Goal: Information Seeking & Learning: Learn about a topic

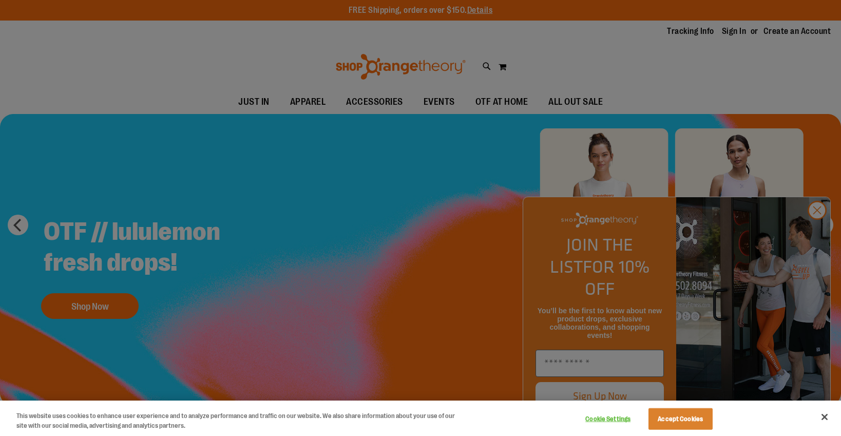
click at [817, 229] on div at bounding box center [420, 218] width 841 height 436
click at [668, 419] on button "Accept Cookies" at bounding box center [680, 419] width 64 height 22
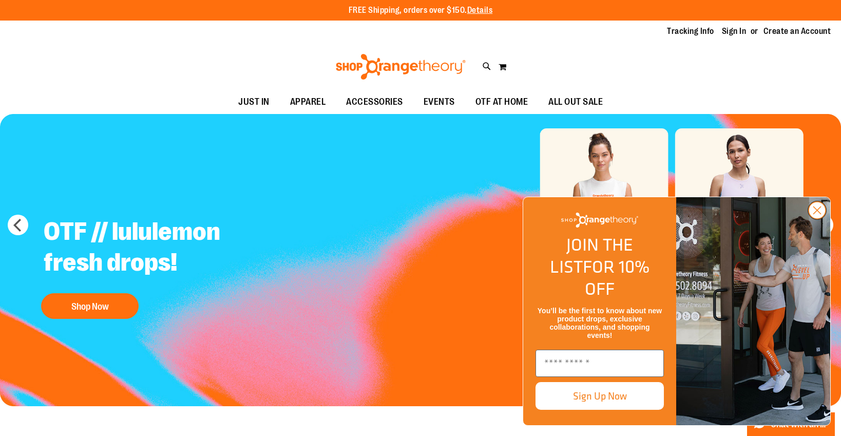
click at [816, 219] on circle "Close dialog" at bounding box center [817, 210] width 17 height 17
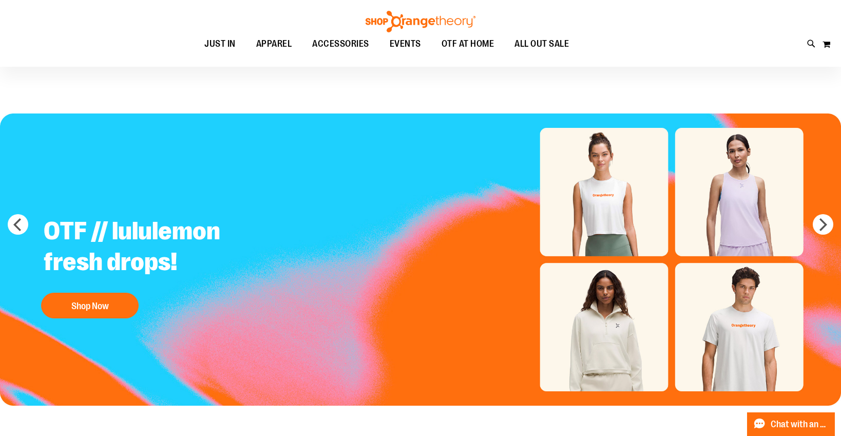
scroll to position [2, 0]
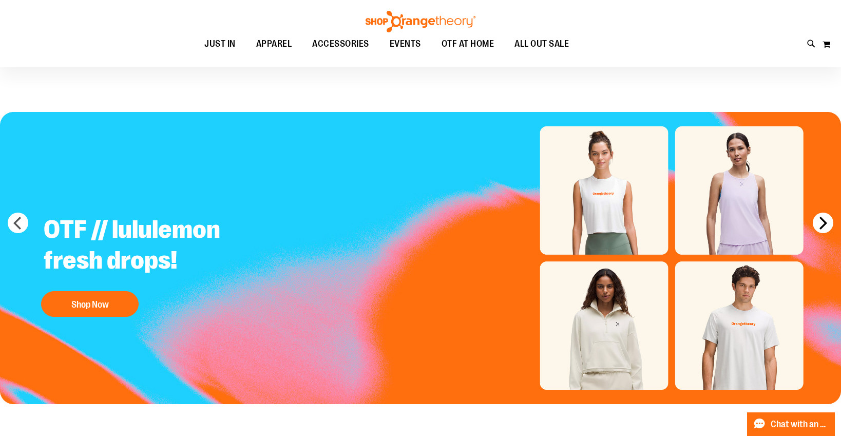
click at [825, 227] on button "next" at bounding box center [823, 223] width 21 height 21
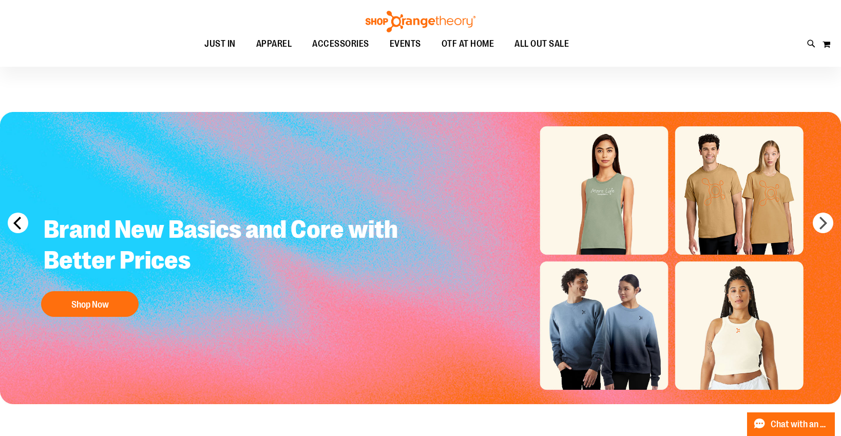
click at [24, 219] on button "prev" at bounding box center [18, 223] width 21 height 21
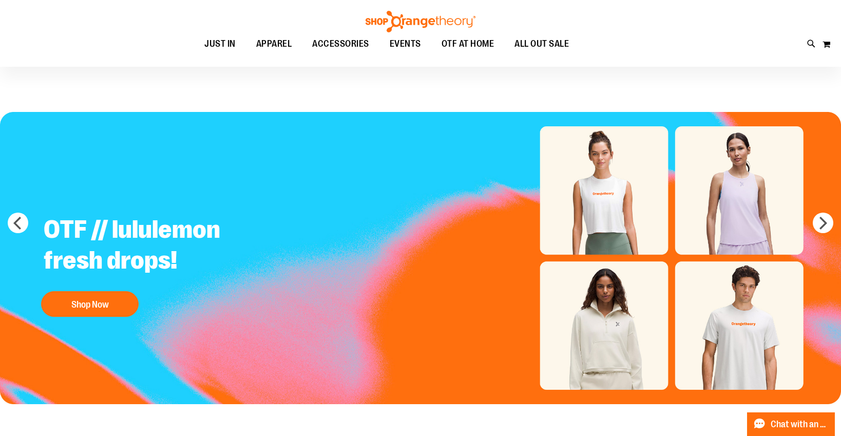
click at [612, 345] on img "Slide 1 of 5" at bounding box center [420, 258] width 841 height 292
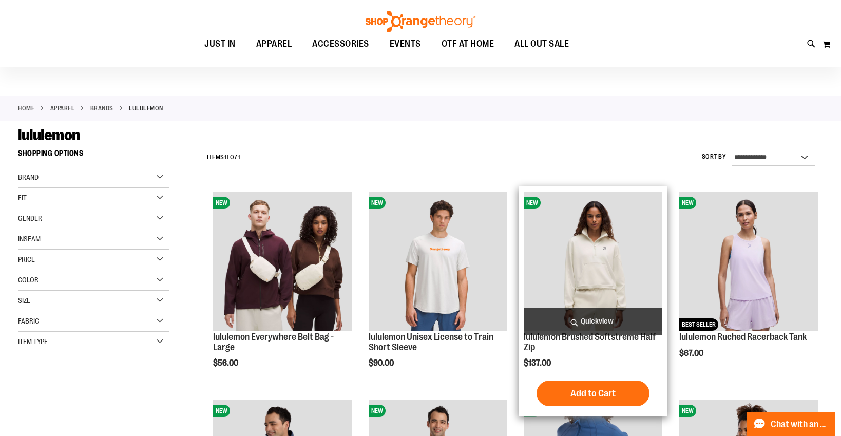
scroll to position [76, 0]
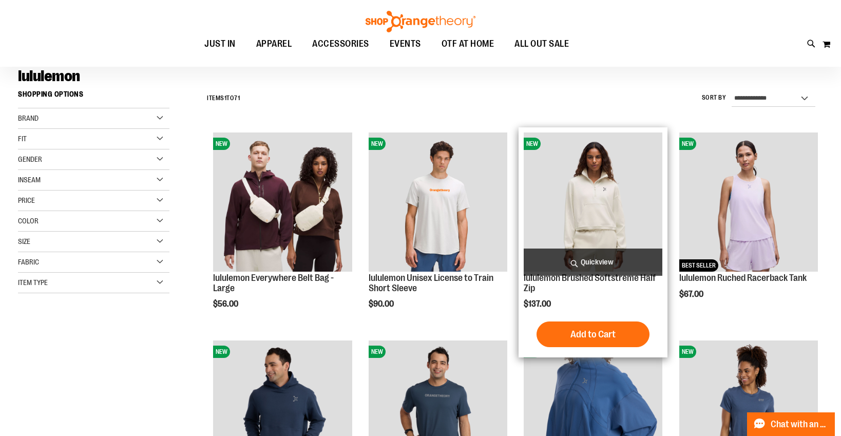
click at [605, 214] on img "product" at bounding box center [593, 201] width 139 height 139
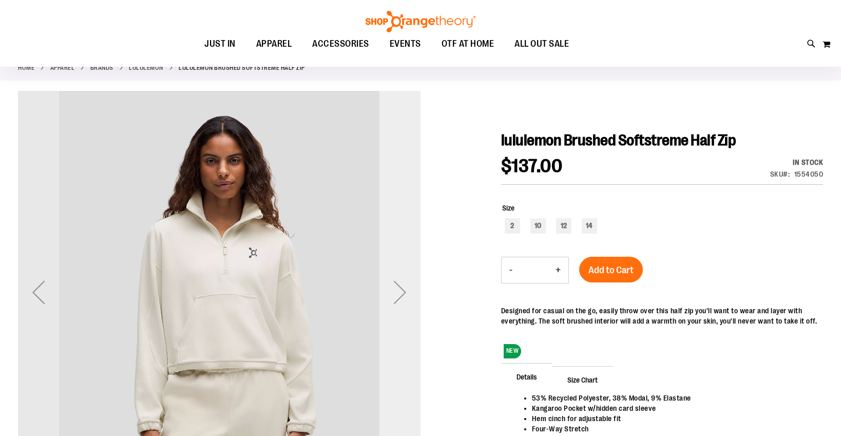
scroll to position [58, 0]
click at [399, 289] on div "Next" at bounding box center [399, 292] width 41 height 41
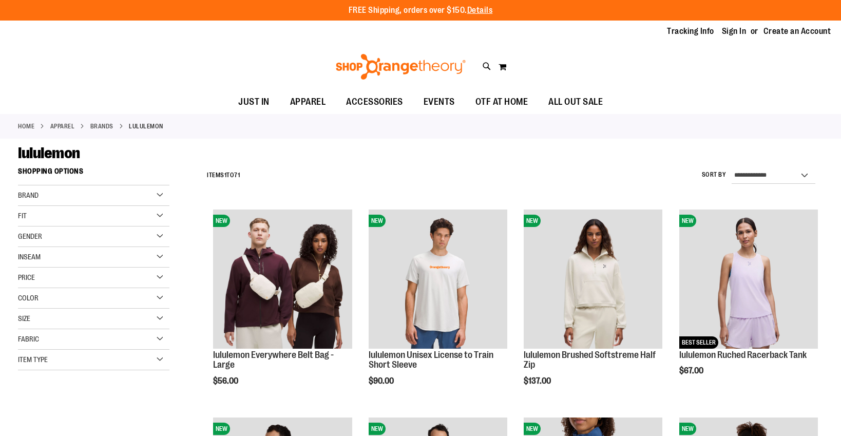
scroll to position [76, 0]
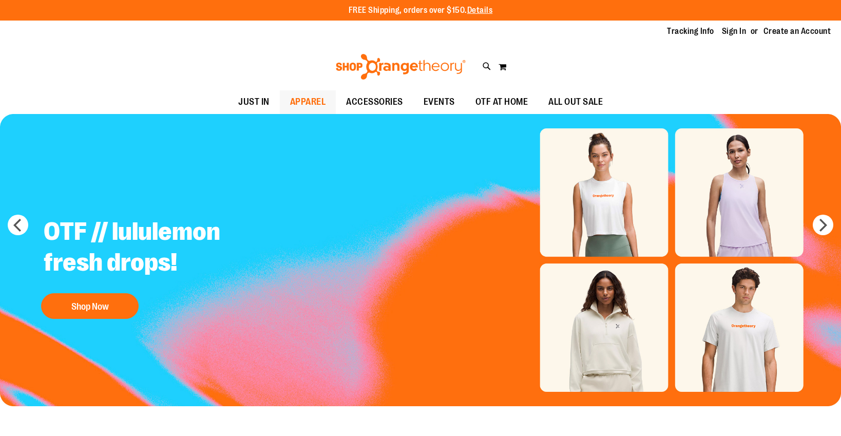
scroll to position [2, 0]
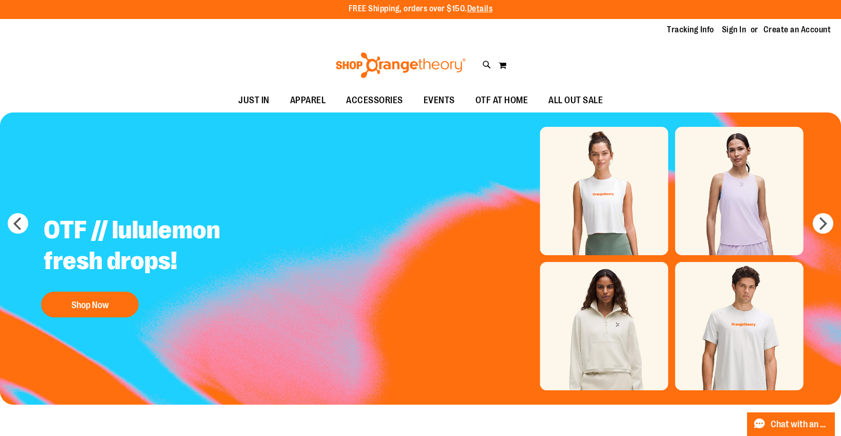
click at [353, 66] on img at bounding box center [400, 65] width 133 height 26
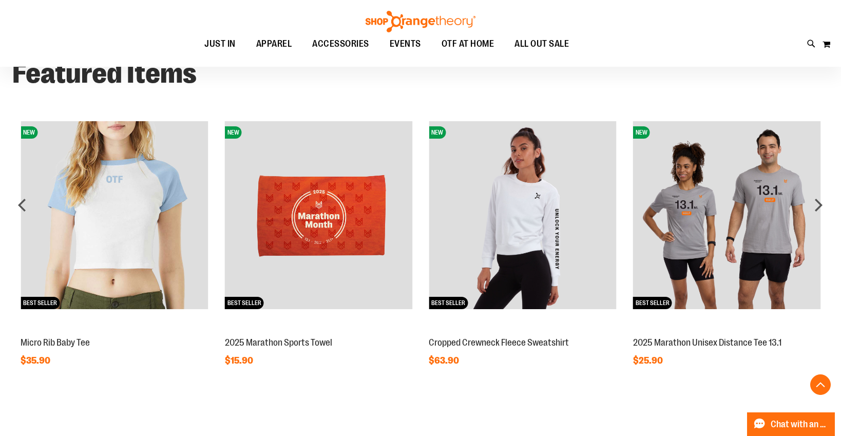
scroll to position [816, 0]
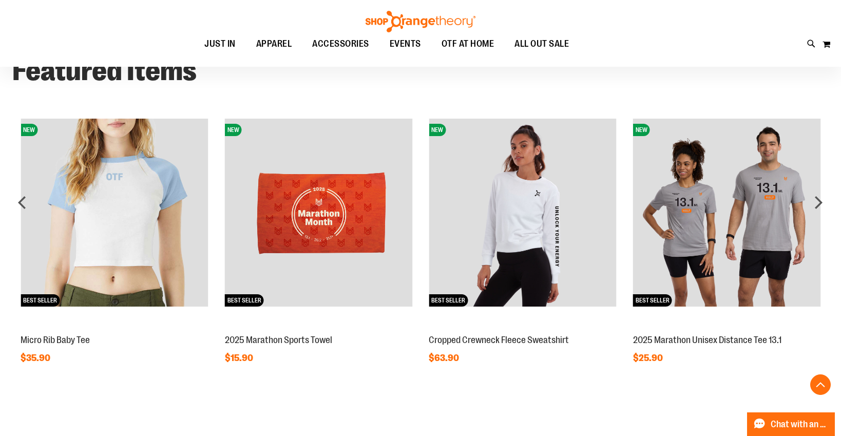
click at [703, 218] on img at bounding box center [727, 213] width 188 height 188
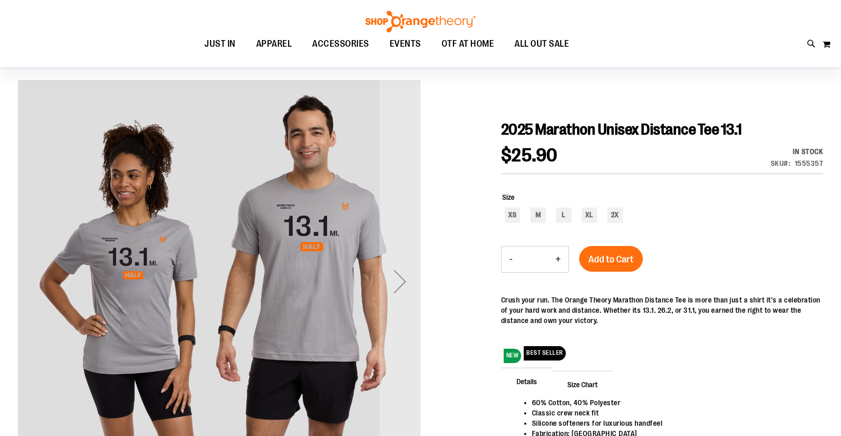
scroll to position [118, 0]
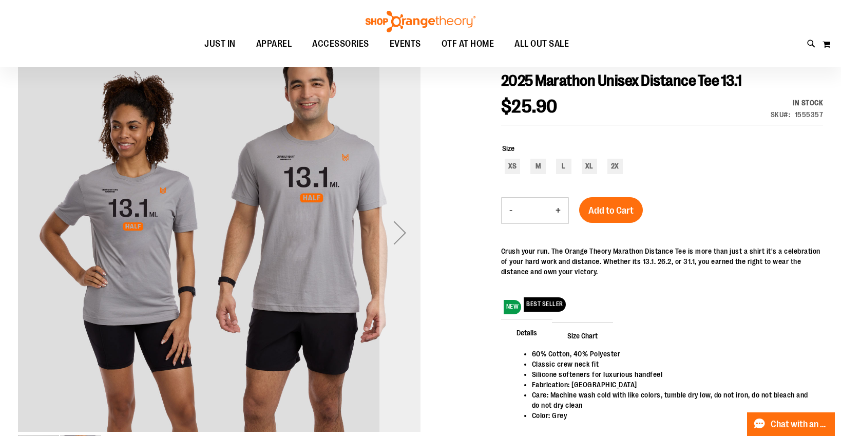
click at [405, 234] on div "Next" at bounding box center [399, 232] width 41 height 41
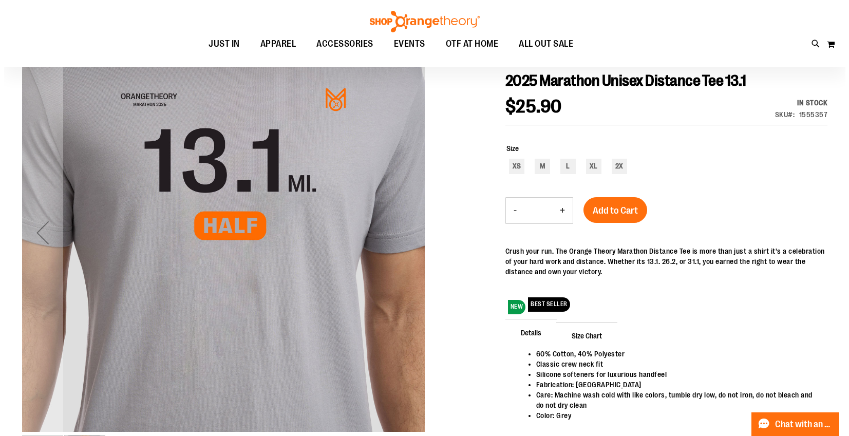
scroll to position [0, 0]
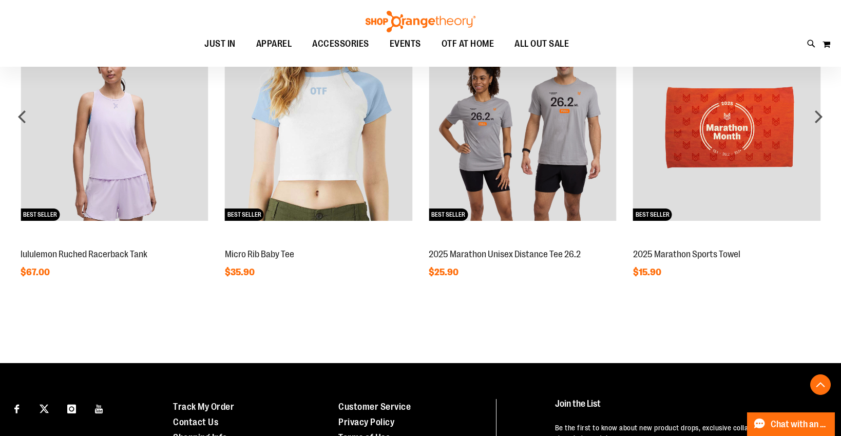
scroll to position [744, 0]
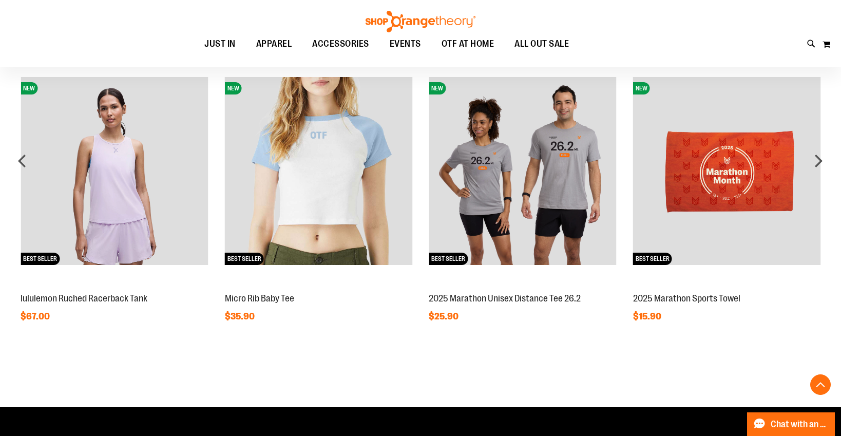
click at [133, 187] on img at bounding box center [115, 171] width 188 height 188
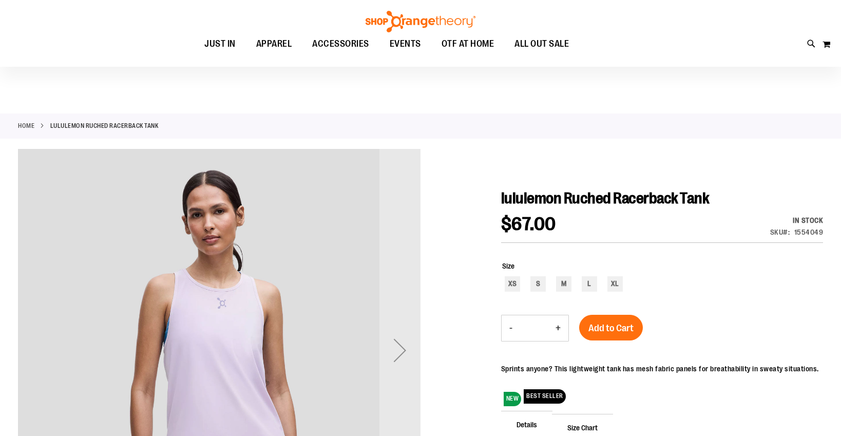
scroll to position [16, 0]
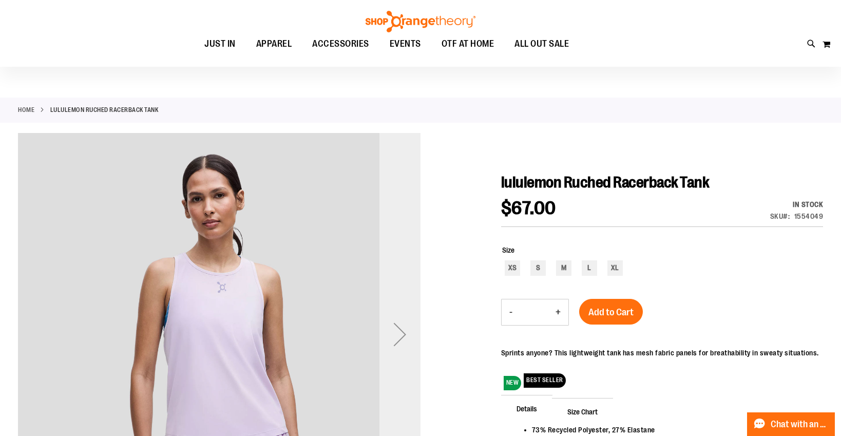
click at [390, 336] on div "Next" at bounding box center [399, 334] width 41 height 41
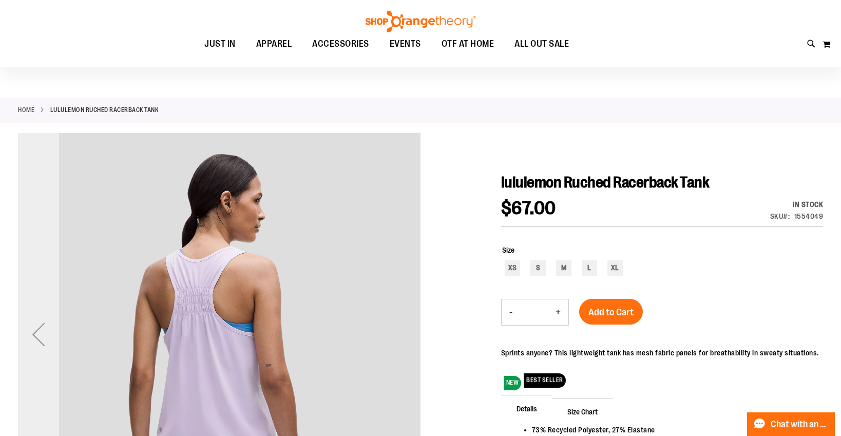
click at [46, 345] on div "Previous" at bounding box center [38, 334] width 41 height 41
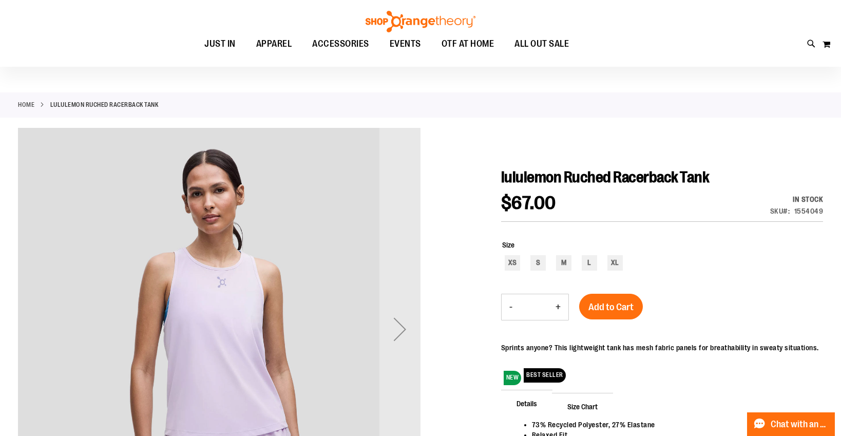
scroll to position [141, 0]
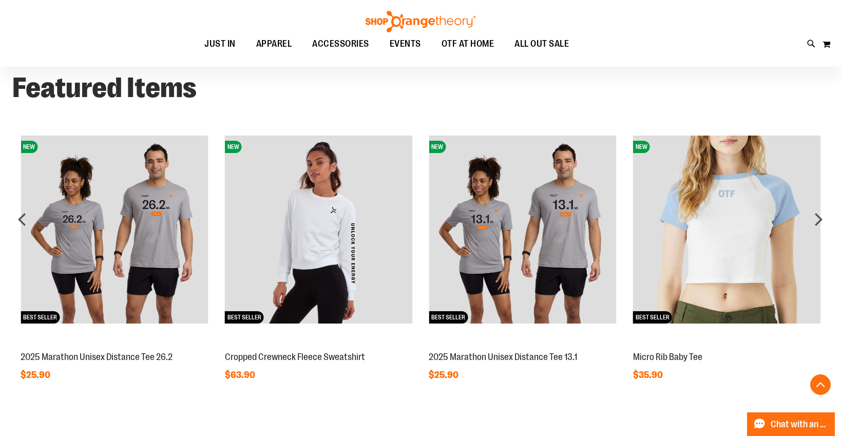
scroll to position [691, 0]
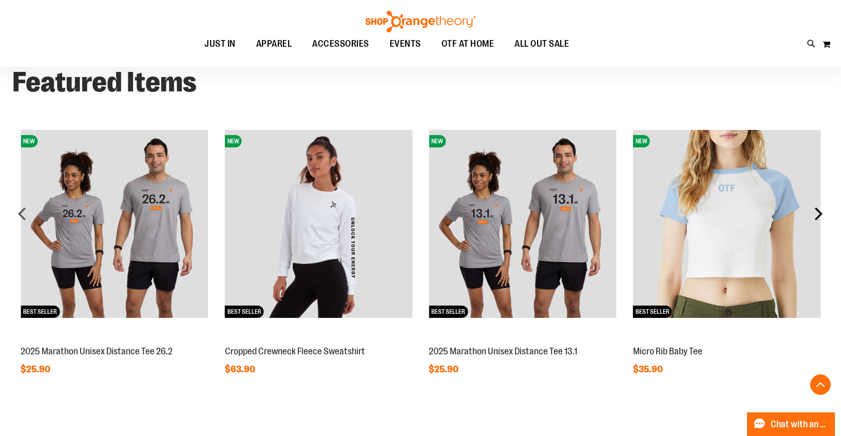
click at [817, 217] on div "next" at bounding box center [818, 213] width 21 height 21
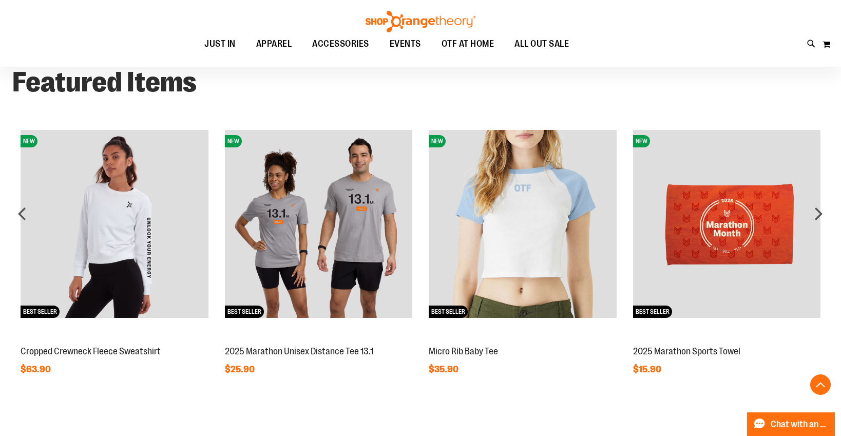
click at [818, 224] on img at bounding box center [727, 224] width 188 height 188
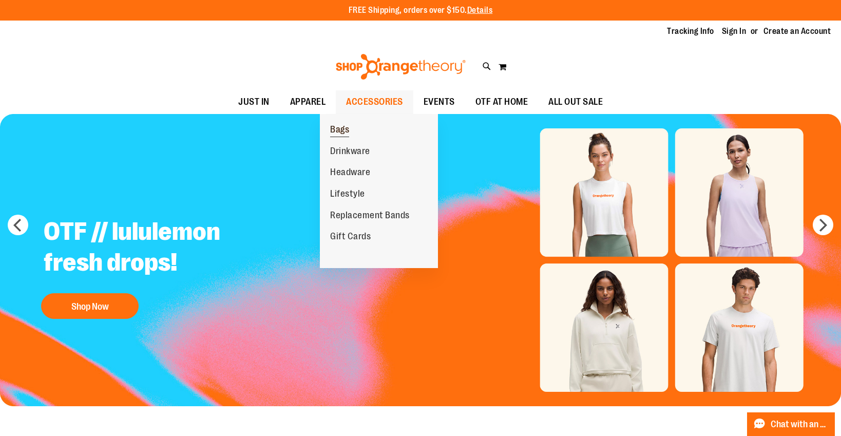
click at [332, 135] on span "Bags" at bounding box center [339, 130] width 19 height 13
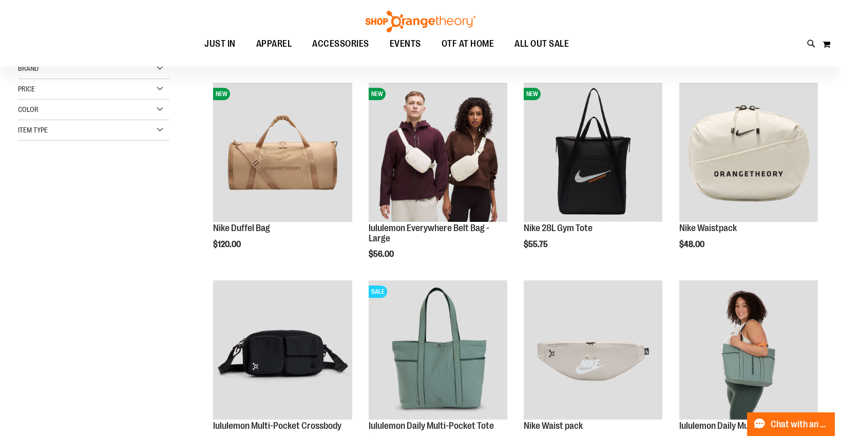
scroll to position [135, 0]
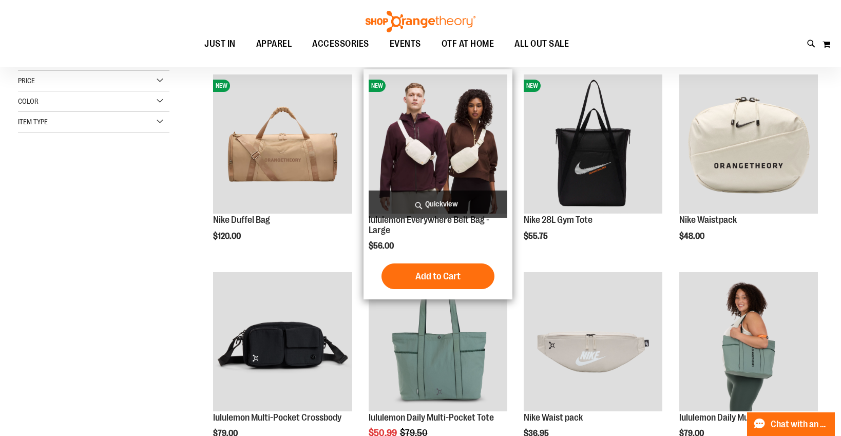
click at [432, 169] on img "product" at bounding box center [438, 143] width 139 height 139
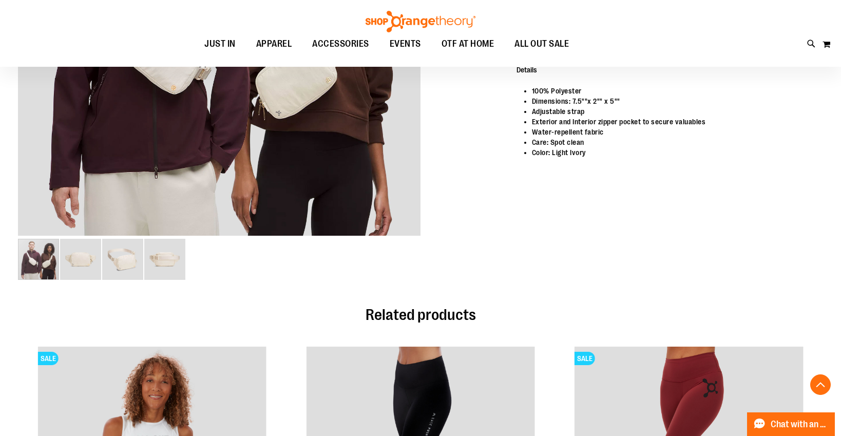
scroll to position [106, 0]
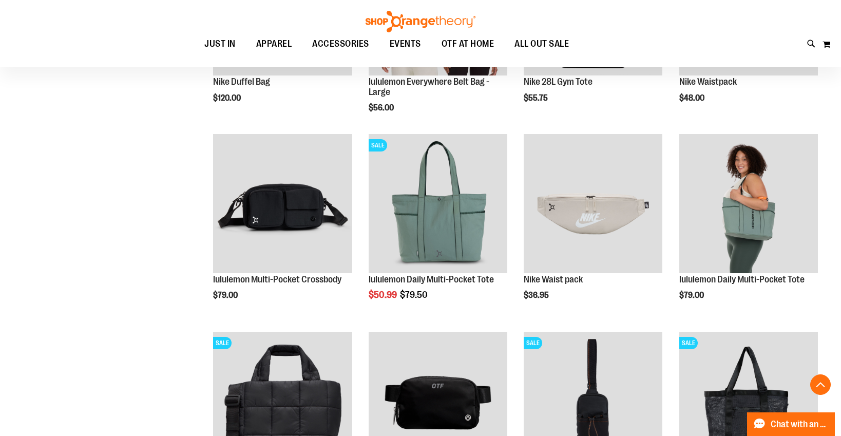
scroll to position [294, 0]
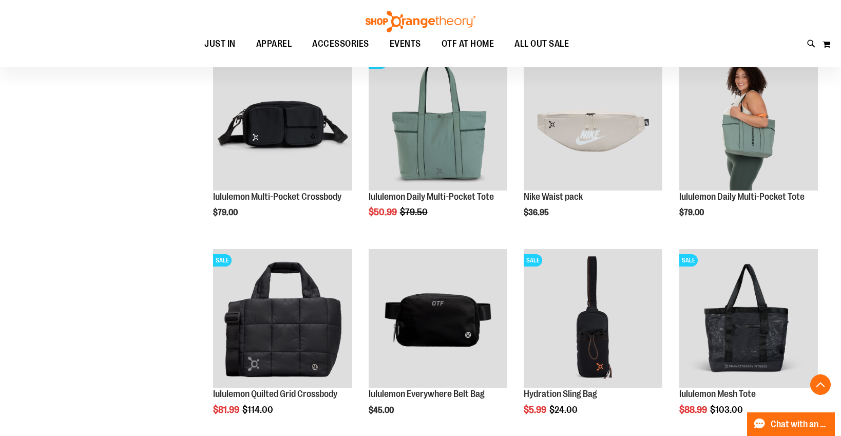
scroll to position [357, 0]
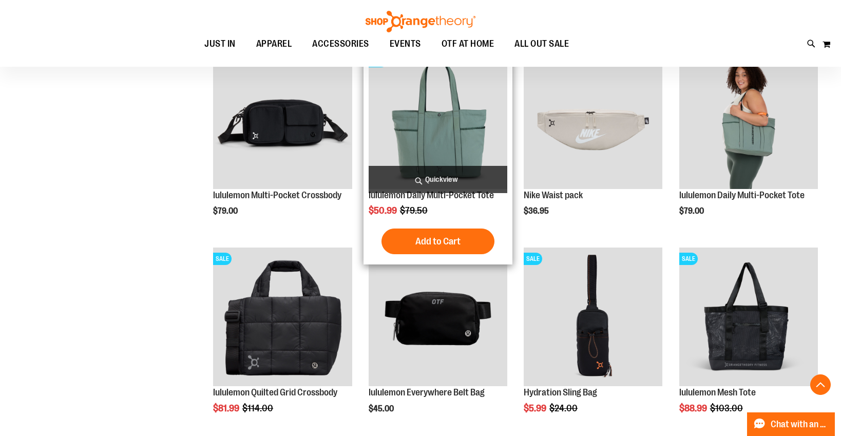
click at [425, 153] on img "product" at bounding box center [438, 119] width 139 height 139
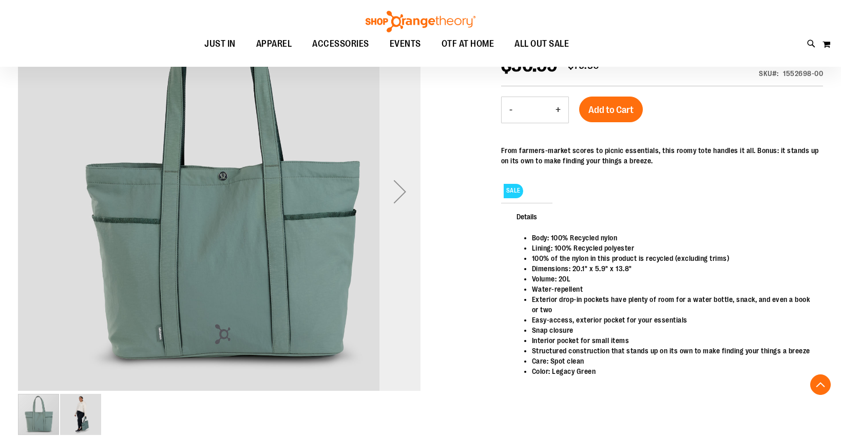
scroll to position [224, 0]
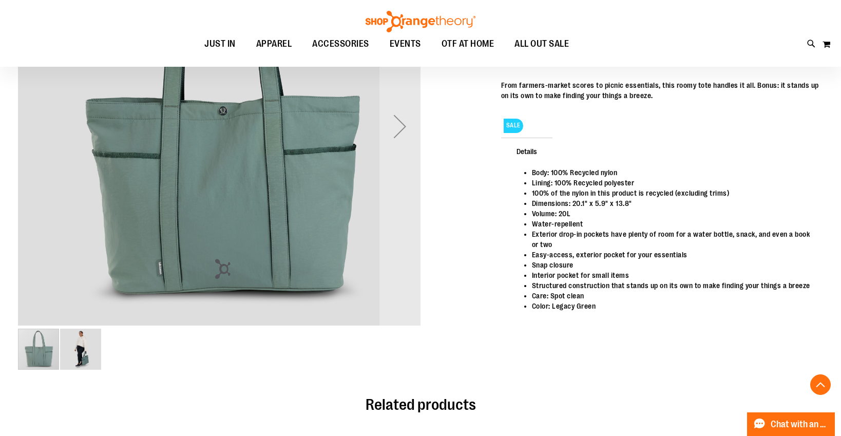
click at [84, 348] on img "image 2 of 2" at bounding box center [80, 349] width 41 height 41
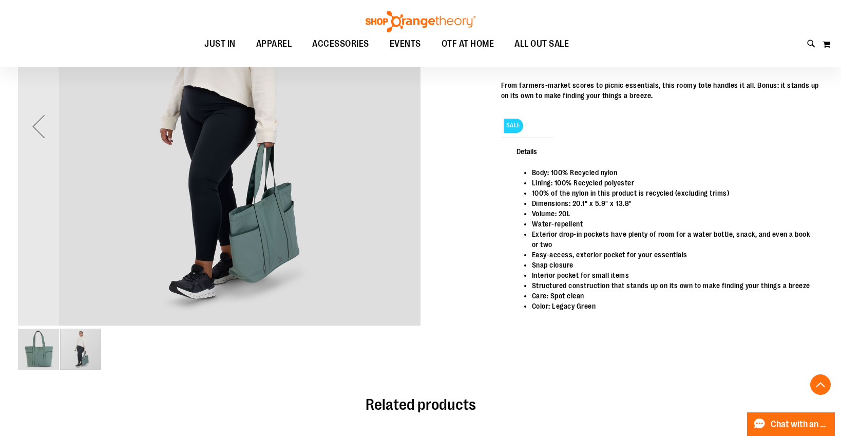
click at [42, 358] on img "image 1 of 2" at bounding box center [38, 349] width 41 height 41
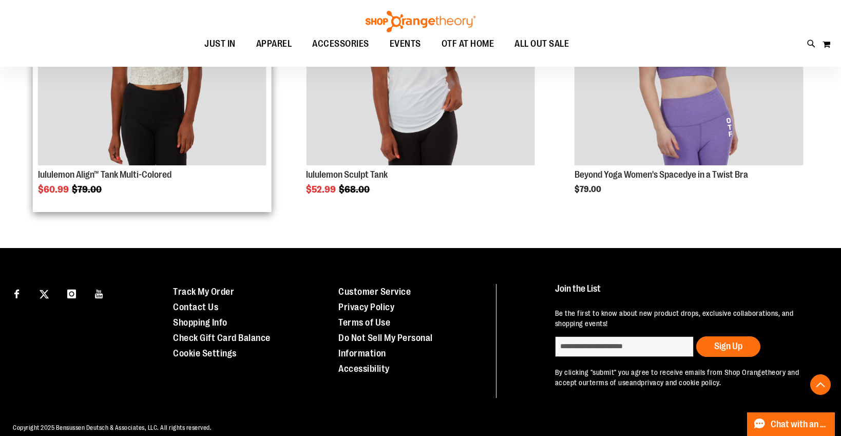
scroll to position [728, 0]
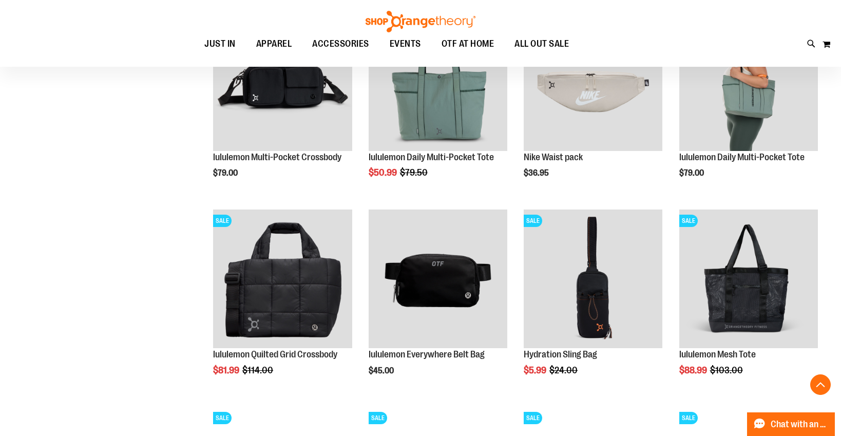
scroll to position [283, 0]
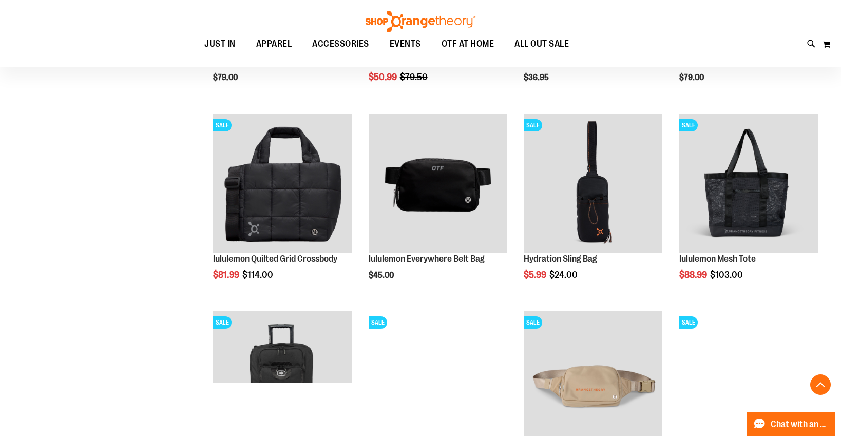
scroll to position [420, 0]
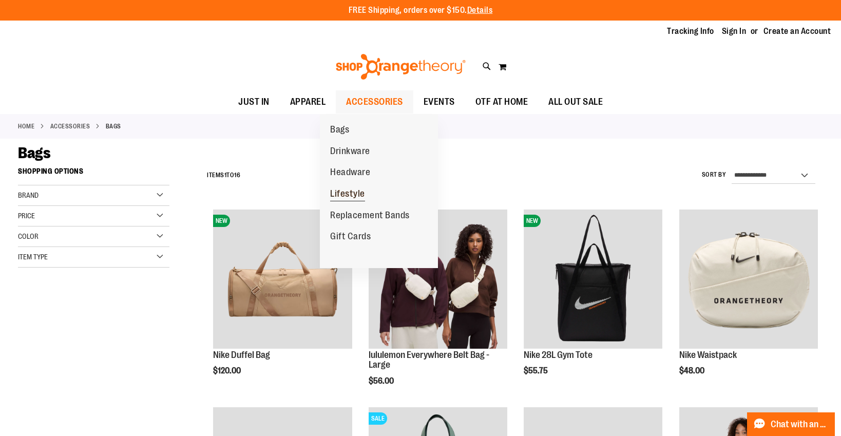
click at [353, 197] on span "Lifestyle" at bounding box center [347, 194] width 35 height 13
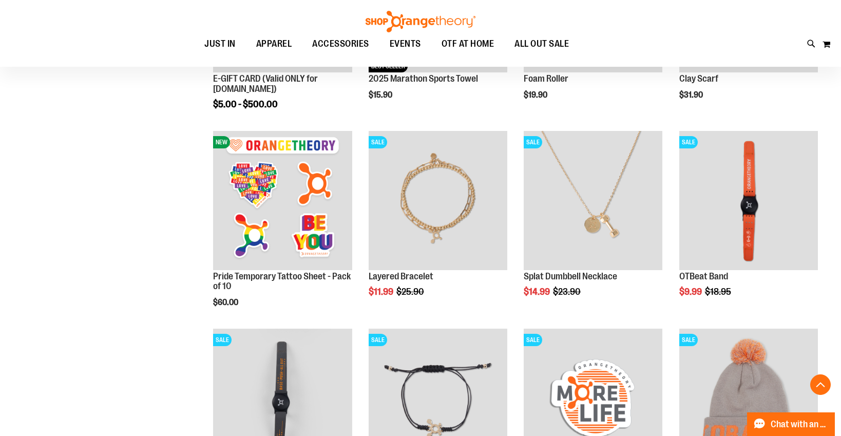
scroll to position [297, 0]
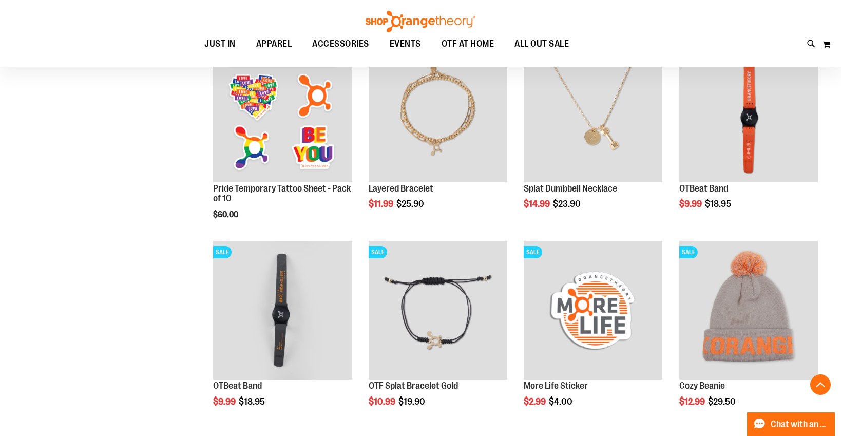
scroll to position [366, 0]
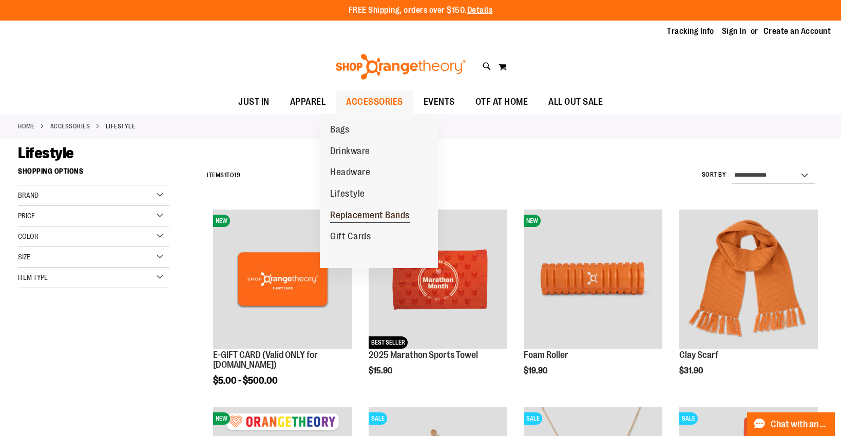
click at [366, 213] on span "Replacement Bands" at bounding box center [370, 216] width 80 height 13
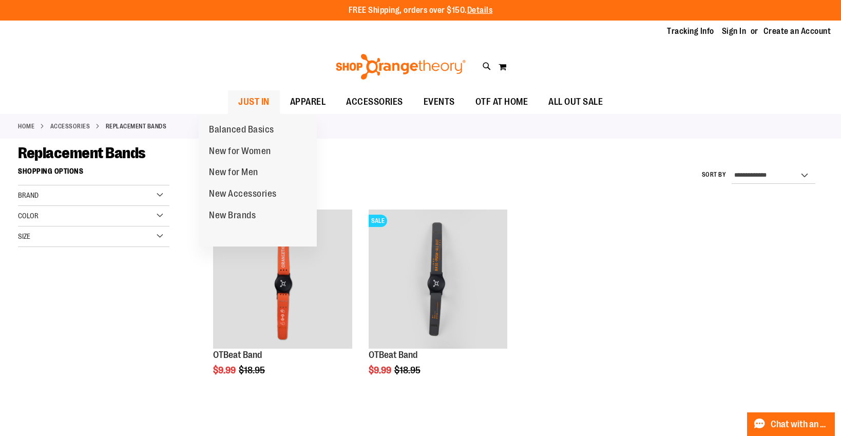
click at [242, 110] on span "JUST IN" at bounding box center [253, 101] width 31 height 23
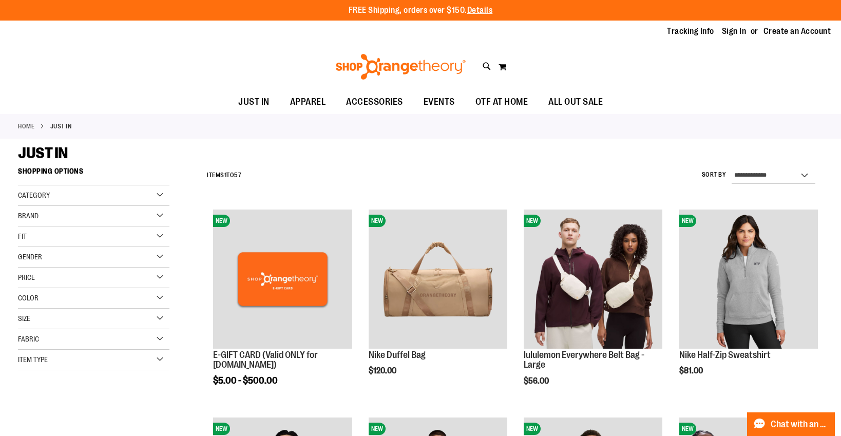
click at [156, 197] on div "Category" at bounding box center [93, 195] width 151 height 21
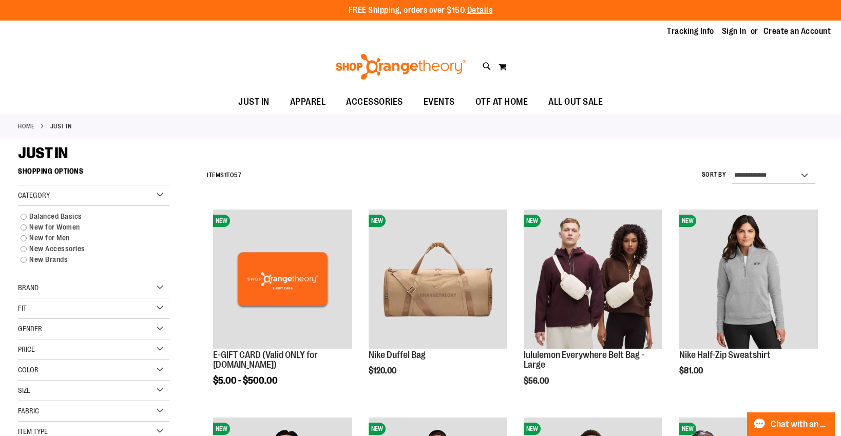
click at [160, 196] on div "Category" at bounding box center [93, 195] width 151 height 21
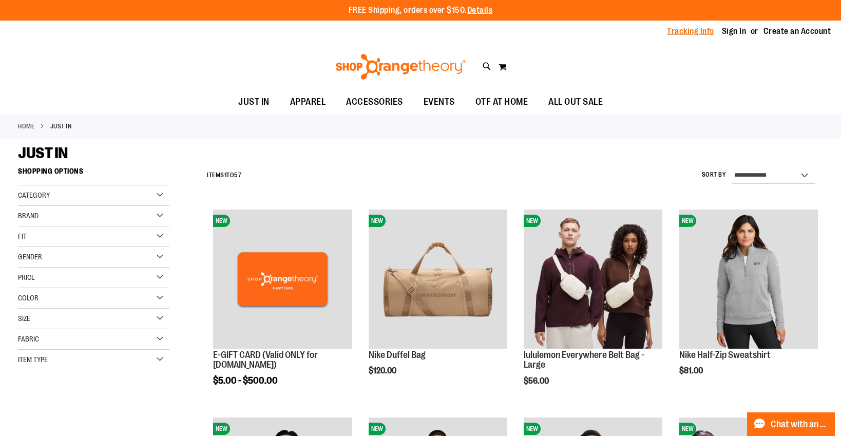
click at [667, 28] on link "Tracking Info" at bounding box center [690, 31] width 47 height 11
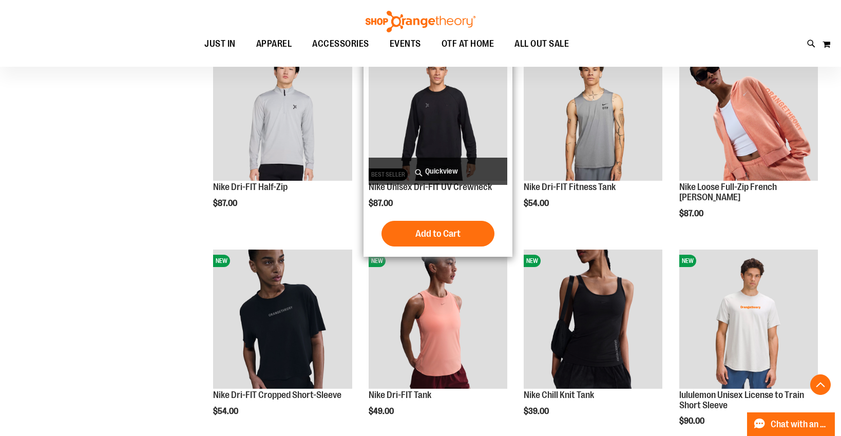
scroll to position [372, 0]
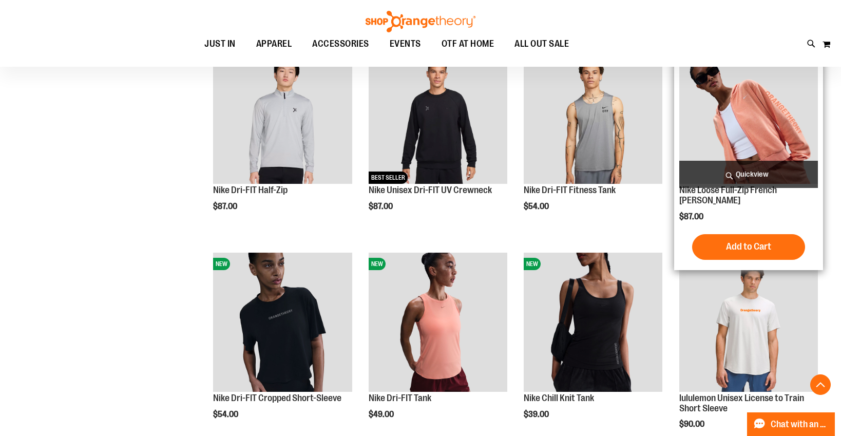
click at [746, 112] on img "product" at bounding box center [748, 114] width 139 height 139
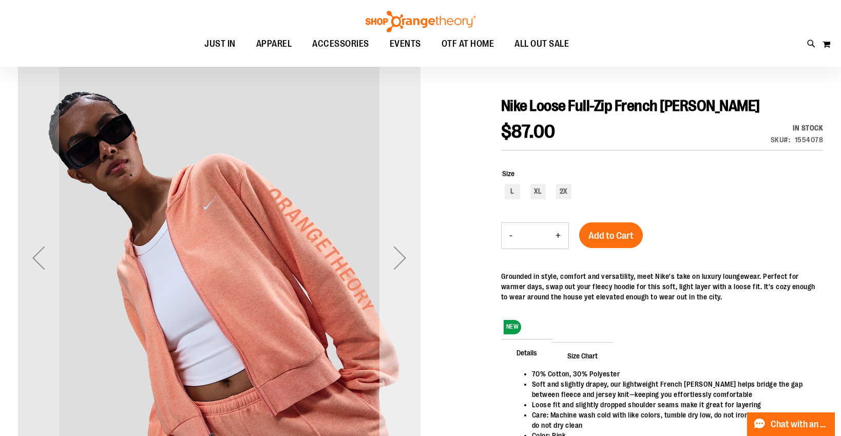
scroll to position [233, 0]
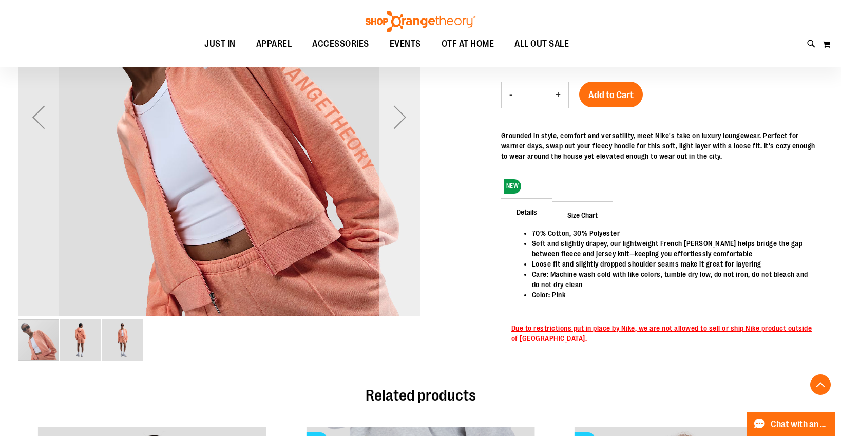
click at [392, 122] on div "Next" at bounding box center [399, 117] width 41 height 41
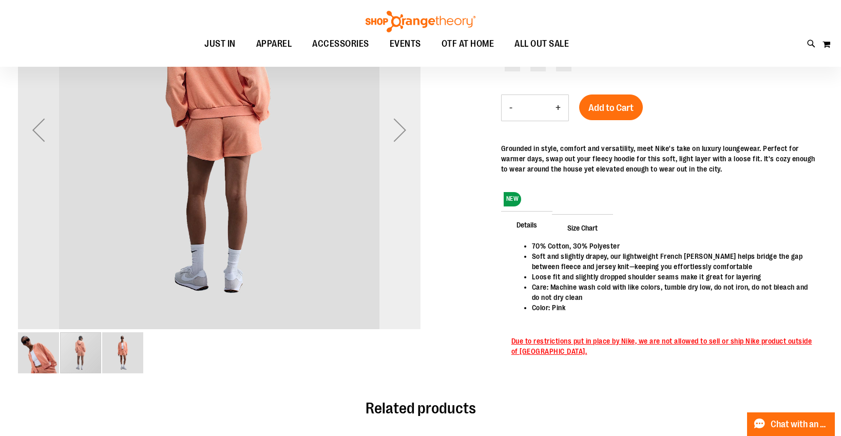
scroll to position [83, 0]
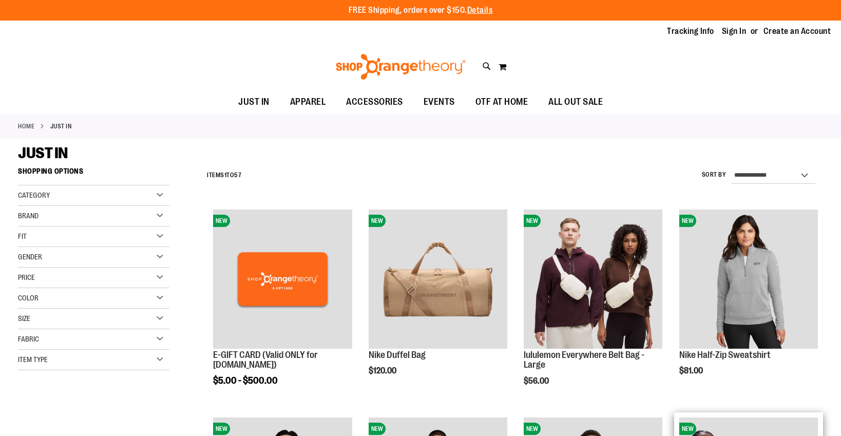
scroll to position [372, 0]
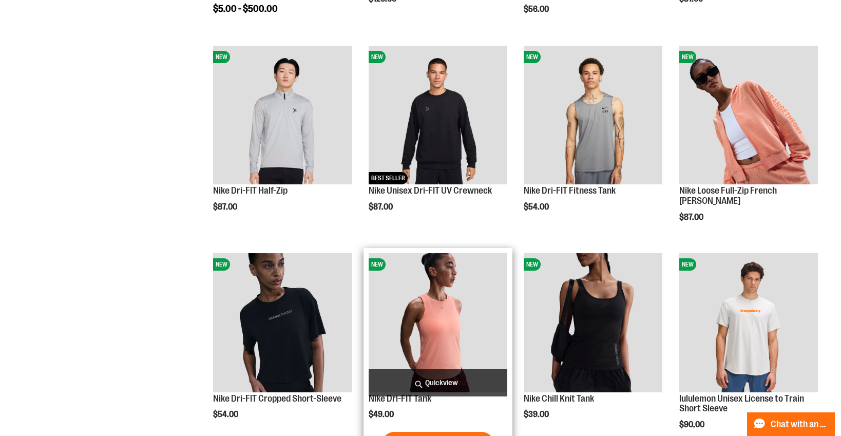
click at [463, 325] on img "product" at bounding box center [438, 322] width 139 height 139
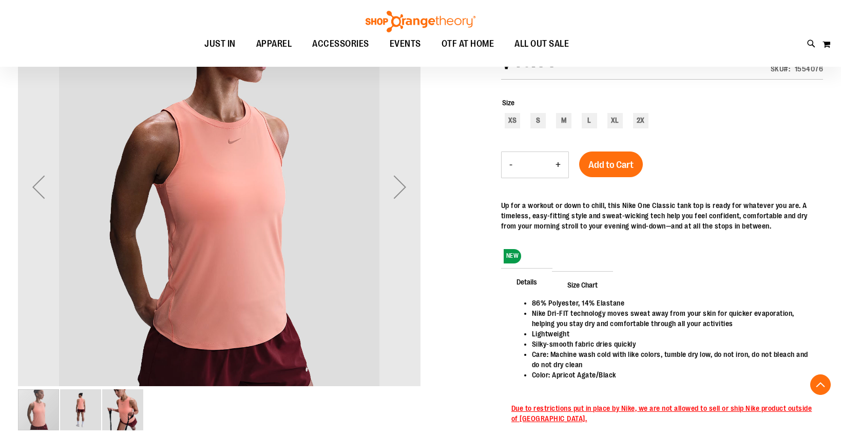
scroll to position [193, 0]
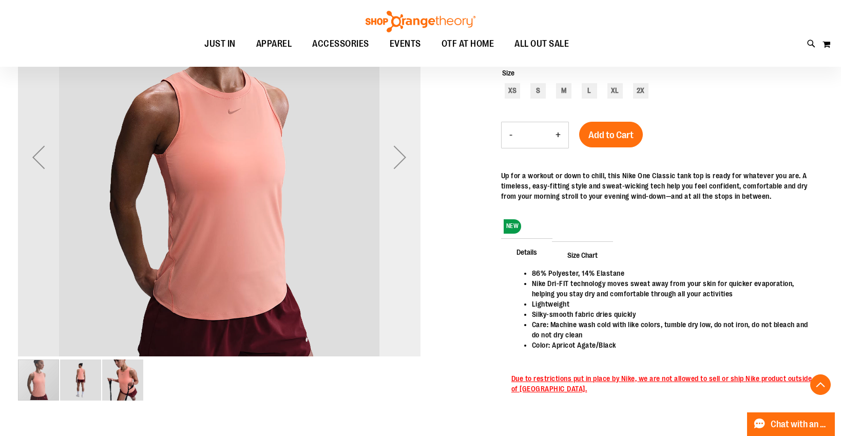
click at [402, 148] on div "Next" at bounding box center [399, 157] width 41 height 41
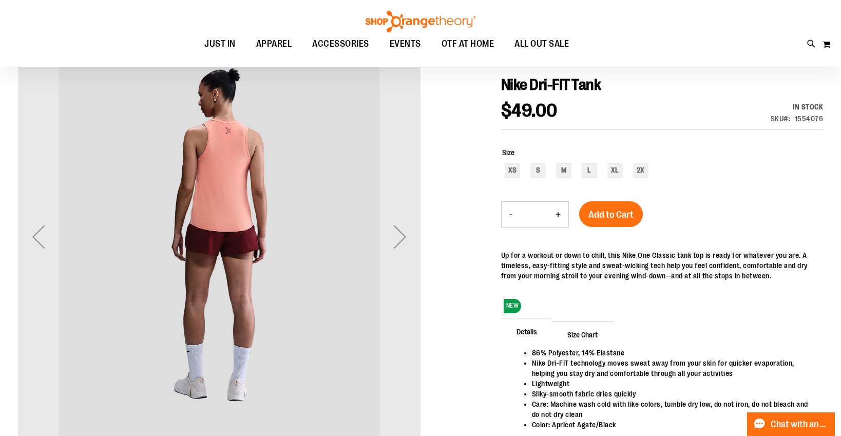
scroll to position [112, 0]
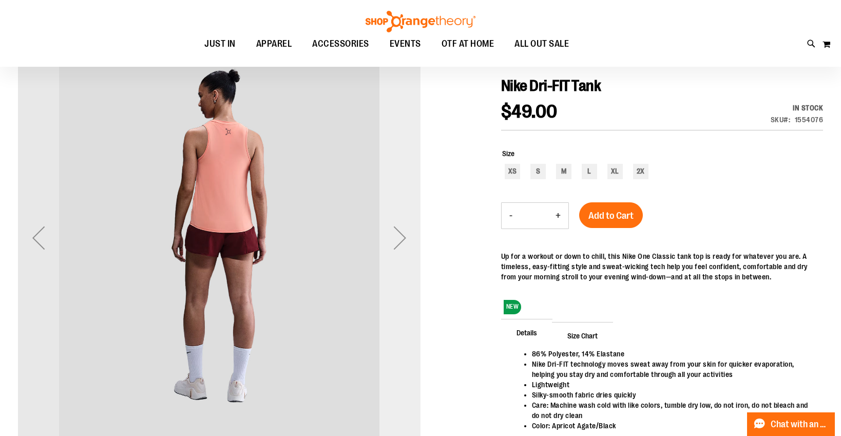
click at [391, 252] on div "Next" at bounding box center [399, 237] width 41 height 41
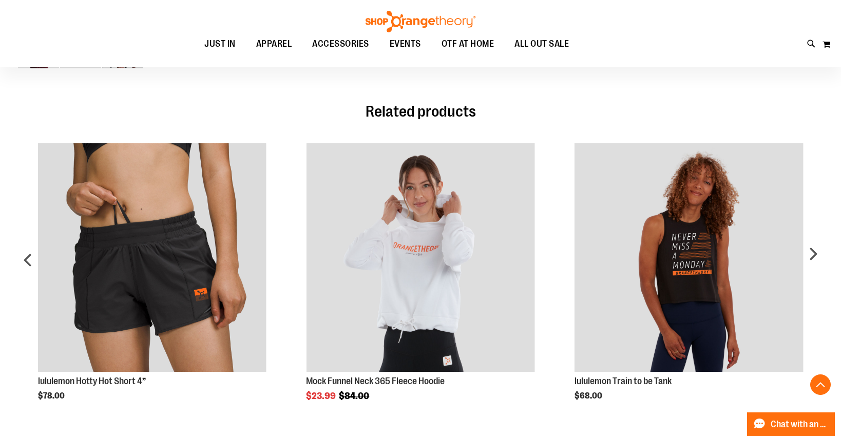
scroll to position [591, 0]
